Goal: Task Accomplishment & Management: Manage account settings

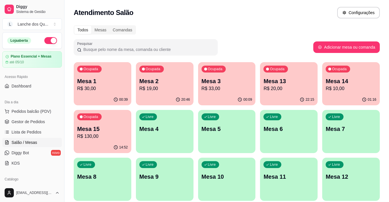
click at [41, 140] on link "Salão / Mesas" at bounding box center [32, 142] width 60 height 9
click at [23, 155] on span "Diggy Bot" at bounding box center [21, 153] width 18 height 6
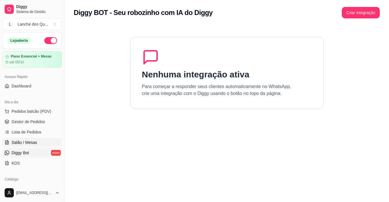
click at [22, 143] on span "Salão / Mesas" at bounding box center [25, 143] width 26 height 6
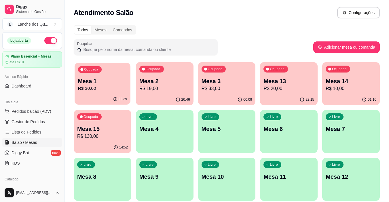
click at [109, 90] on p "R$ 30,00" at bounding box center [102, 88] width 49 height 7
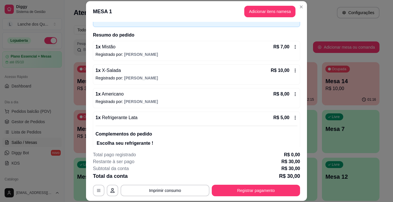
scroll to position [26, 0]
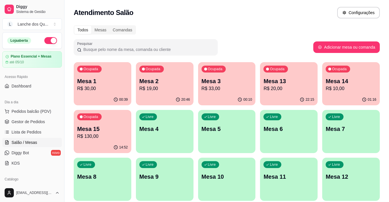
click at [168, 83] on p "Mesa 2" at bounding box center [164, 81] width 51 height 8
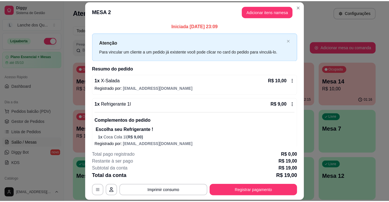
scroll to position [0, 0]
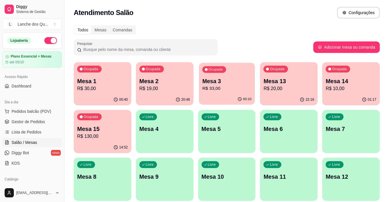
click at [216, 87] on p "R$ 33,00" at bounding box center [226, 88] width 49 height 7
click at [278, 90] on p "R$ 20,00" at bounding box center [288, 88] width 49 height 7
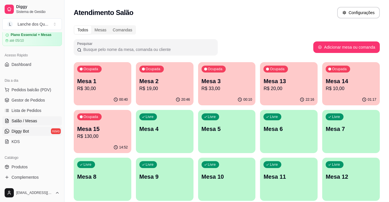
scroll to position [86, 0]
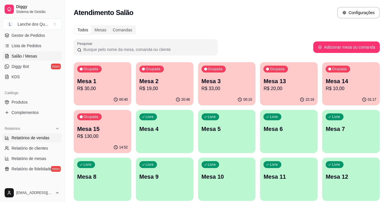
click at [31, 140] on span "Relatórios de vendas" at bounding box center [31, 138] width 38 height 6
select select "ALL"
select select "0"
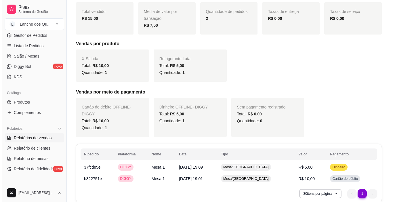
scroll to position [106, 0]
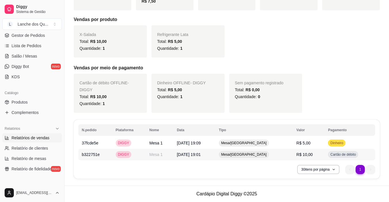
click at [298, 155] on span "R$ 10,00" at bounding box center [304, 154] width 16 height 5
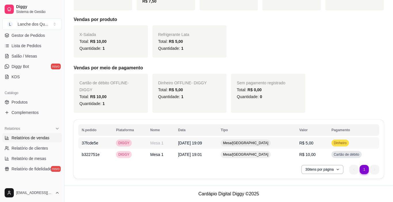
scroll to position [99, 0]
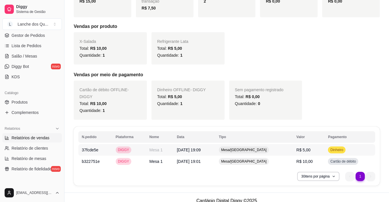
click at [299, 149] on span "R$ 5,00" at bounding box center [303, 150] width 14 height 5
click at [315, 161] on td "R$ 10,00" at bounding box center [309, 162] width 32 height 12
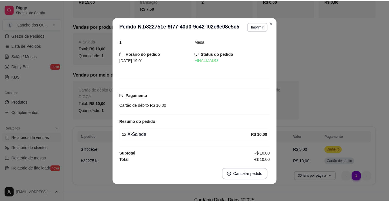
scroll to position [7, 0]
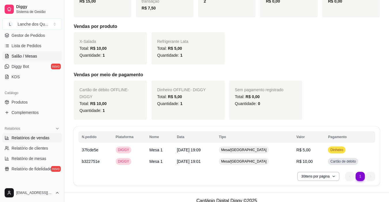
click at [36, 57] on span "Salão / Mesas" at bounding box center [25, 56] width 26 height 6
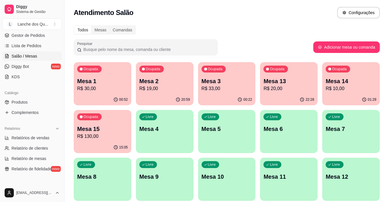
click at [96, 82] on p "Mesa 1" at bounding box center [102, 81] width 51 height 8
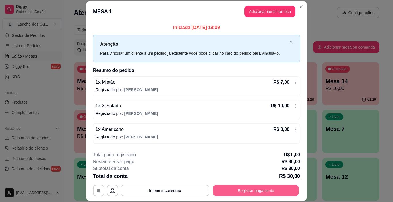
click at [241, 192] on button "Registrar pagamento" at bounding box center [256, 190] width 86 height 11
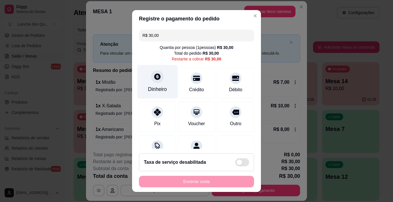
click at [159, 79] on div at bounding box center [157, 77] width 13 height 13
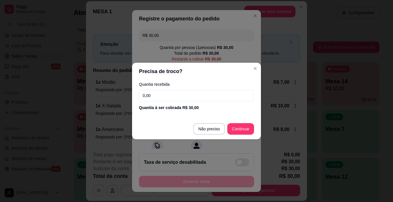
click at [167, 97] on input "0,00" at bounding box center [196, 96] width 115 height 12
type input "24,00"
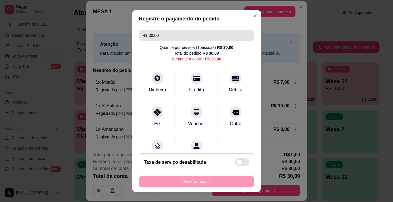
click at [165, 36] on input "R$ 30,00" at bounding box center [197, 36] width 108 height 12
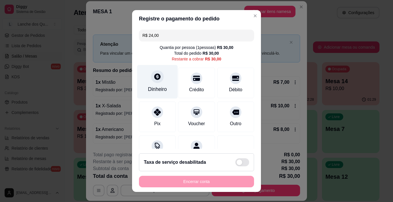
click at [152, 83] on div "Dinheiro" at bounding box center [157, 82] width 41 height 34
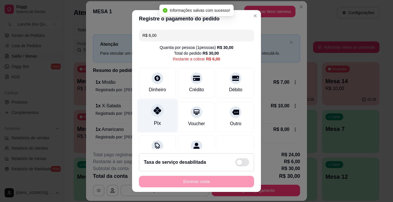
click at [157, 121] on div "Pix" at bounding box center [157, 122] width 7 height 7
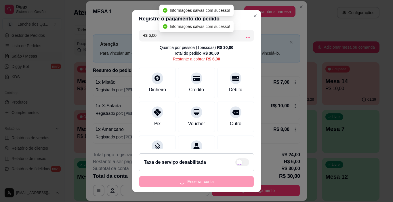
type input "R$ 0,00"
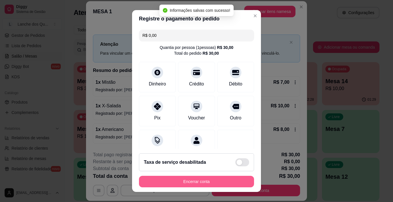
click at [198, 179] on button "Encerrar conta" at bounding box center [196, 182] width 115 height 12
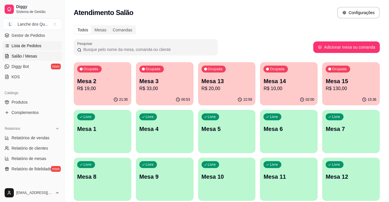
click at [33, 41] on link "Lista de Pedidos" at bounding box center [32, 45] width 60 height 9
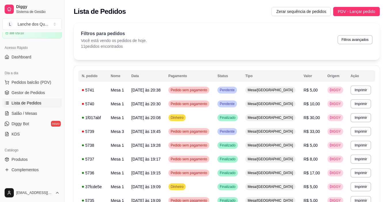
scroll to position [29, 0]
click at [25, 92] on span "Gestor de Pedidos" at bounding box center [28, 93] width 33 height 6
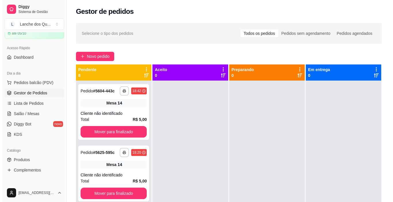
scroll to position [58, 0]
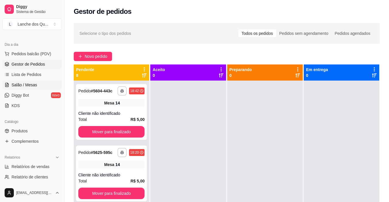
click at [20, 85] on span "Salão / Mesas" at bounding box center [25, 85] width 26 height 6
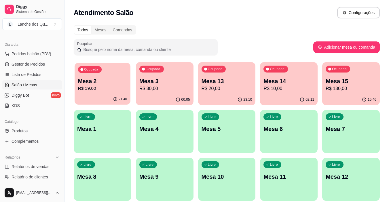
click at [110, 87] on p "R$ 19,00" at bounding box center [102, 88] width 49 height 7
click at [160, 88] on p "R$ 30,00" at bounding box center [164, 88] width 51 height 7
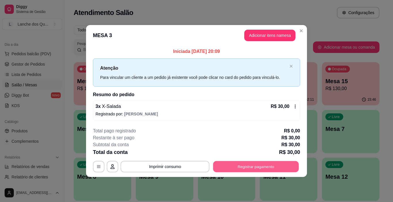
click at [265, 165] on button "Registrar pagamento" at bounding box center [256, 166] width 86 height 11
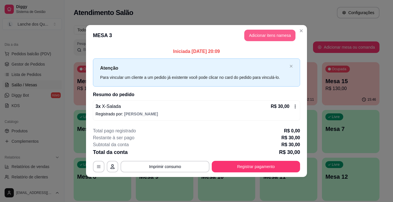
click at [265, 36] on button "Adicionar itens na mesa" at bounding box center [269, 36] width 51 height 12
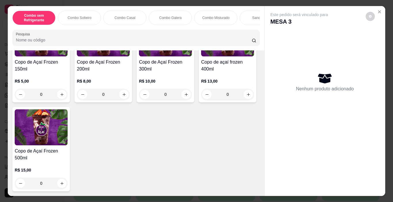
scroll to position [1756, 0]
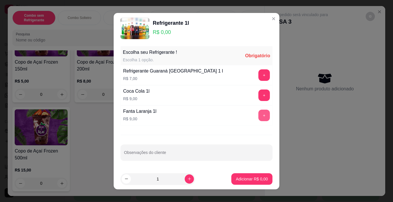
click at [259, 114] on button "+" at bounding box center [265, 116] width 12 height 12
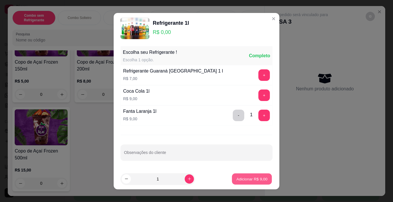
click at [248, 180] on p "Adicionar R$ 9,00" at bounding box center [251, 178] width 31 height 5
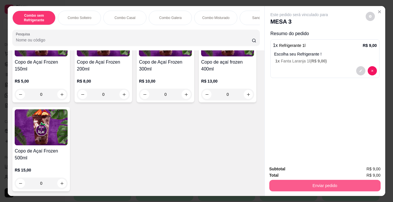
click at [312, 185] on button "Enviar pedido" at bounding box center [324, 186] width 111 height 12
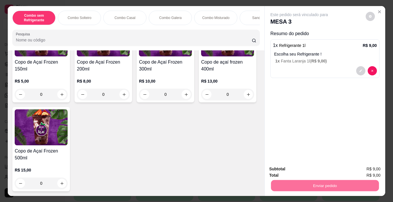
click at [366, 169] on button "Enviar pedido" at bounding box center [366, 169] width 33 height 11
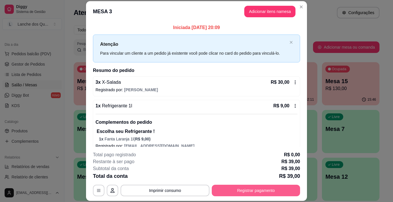
click at [261, 188] on button "Registrar pagamento" at bounding box center [256, 191] width 88 height 12
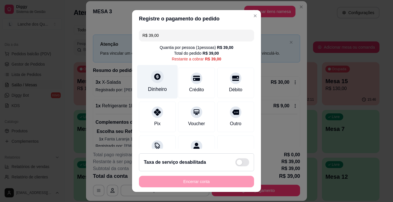
click at [148, 83] on div "Dinheiro" at bounding box center [157, 82] width 41 height 34
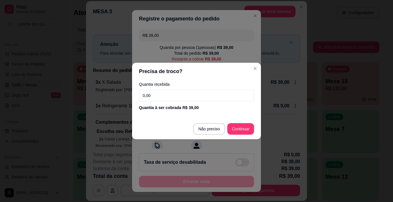
click at [174, 99] on input "0,00" at bounding box center [196, 96] width 115 height 12
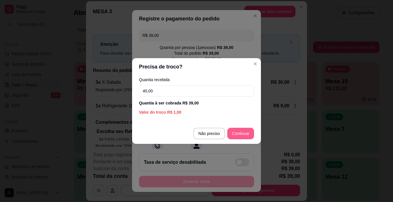
type input "40,00"
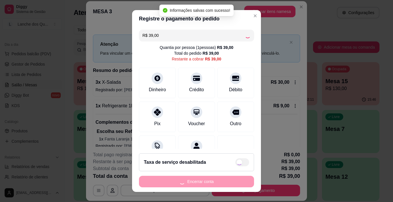
type input "R$ 0,00"
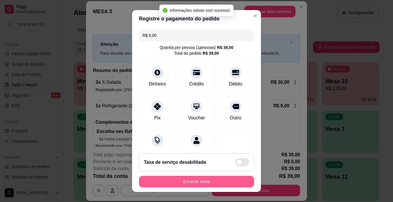
click at [212, 180] on button "Encerrar conta" at bounding box center [196, 182] width 115 height 12
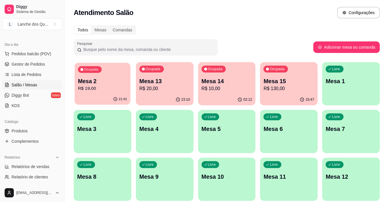
click at [111, 83] on p "Mesa 2" at bounding box center [102, 81] width 49 height 8
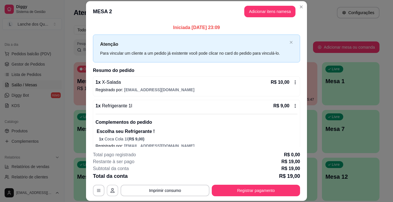
click at [110, 193] on button "button" at bounding box center [113, 191] width 12 height 12
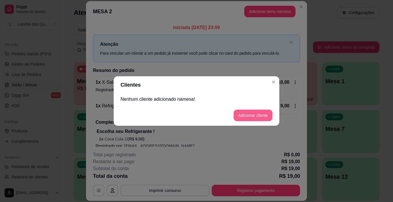
click at [243, 114] on button "Adicionar cliente" at bounding box center [253, 116] width 39 height 12
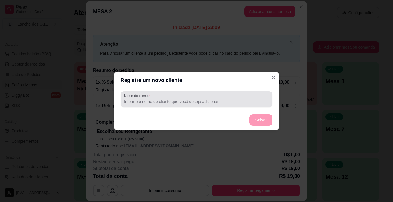
click at [157, 101] on input "Nome do cliente" at bounding box center [196, 102] width 145 height 6
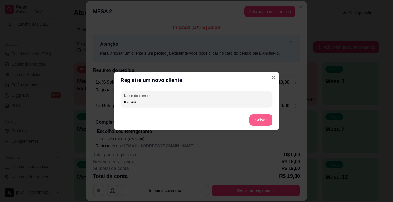
type input "marcia"
click at [255, 121] on button "Salvar" at bounding box center [261, 120] width 23 height 12
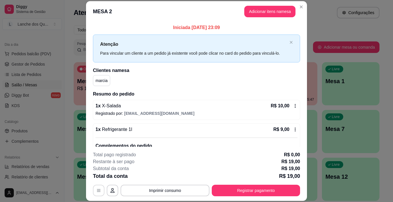
click at [97, 191] on icon "button" at bounding box center [98, 190] width 5 height 5
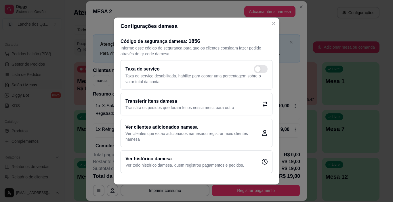
click at [177, 102] on h2 "Transferir itens da mesa" at bounding box center [180, 101] width 109 height 7
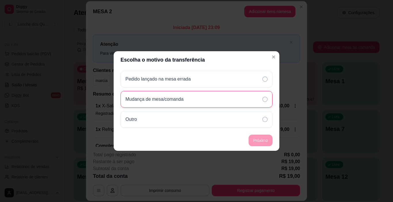
click at [199, 98] on div "Mudança de mesa/comanda" at bounding box center [197, 99] width 152 height 17
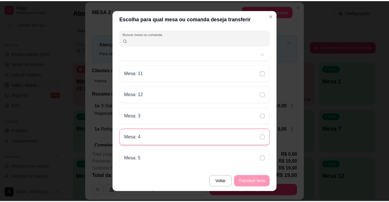
scroll to position [0, 0]
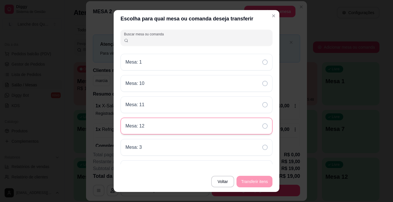
click at [166, 126] on div "Mesa: 12" at bounding box center [197, 126] width 152 height 17
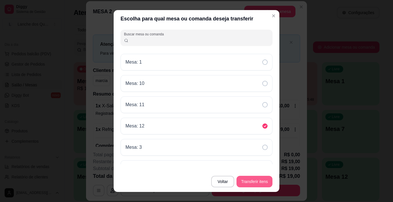
click at [252, 180] on button "Transferir itens" at bounding box center [255, 182] width 36 height 12
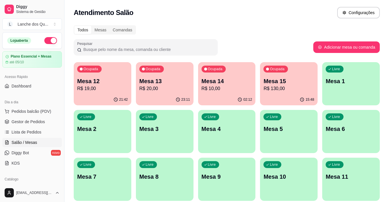
click at [150, 83] on p "Mesa 13" at bounding box center [164, 81] width 51 height 8
click at [219, 94] on div "Ocupada Mesa 14 R$ 10,00" at bounding box center [227, 78] width 58 height 32
click at [291, 85] on div "Mesa 15 R$ 130,00" at bounding box center [288, 84] width 51 height 15
click at [278, 77] on p "Mesa 15" at bounding box center [288, 81] width 49 height 8
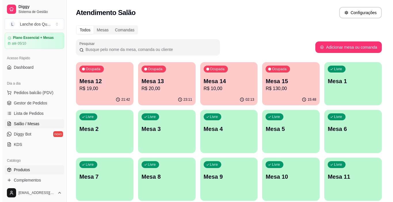
scroll to position [29, 0]
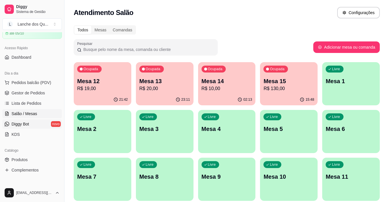
click at [24, 124] on span "Diggy Bot" at bounding box center [21, 124] width 18 height 6
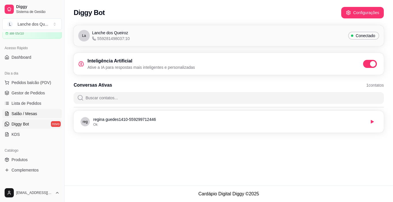
click at [18, 113] on span "Salão / Mesas" at bounding box center [25, 114] width 26 height 6
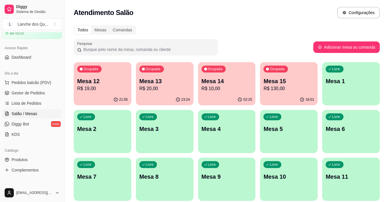
click at [104, 86] on p "R$ 19,00" at bounding box center [102, 88] width 51 height 7
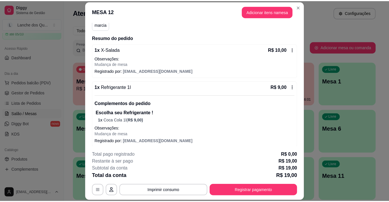
scroll to position [59, 0]
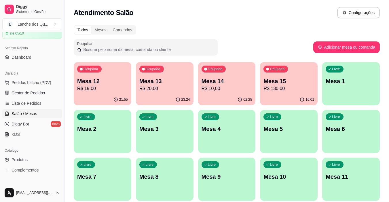
click at [153, 76] on div "Ocupada Mesa 13 R$ 20,00" at bounding box center [165, 78] width 58 height 32
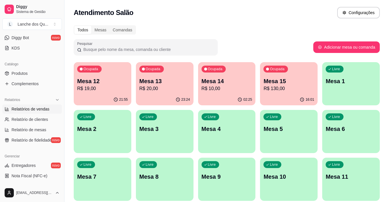
click at [31, 111] on span "Relatórios de vendas" at bounding box center [31, 109] width 38 height 6
select select "ALL"
select select "0"
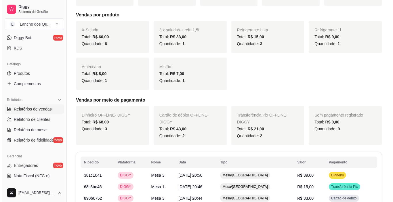
scroll to position [173, 0]
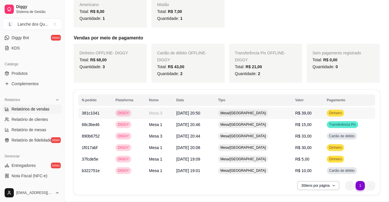
click at [317, 113] on td "R$ 39,00" at bounding box center [308, 113] width 32 height 12
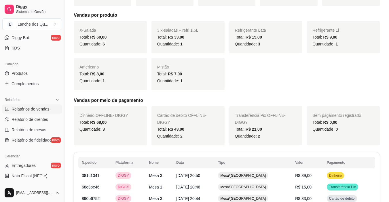
scroll to position [58, 0]
